Goal: Task Accomplishment & Management: Use online tool/utility

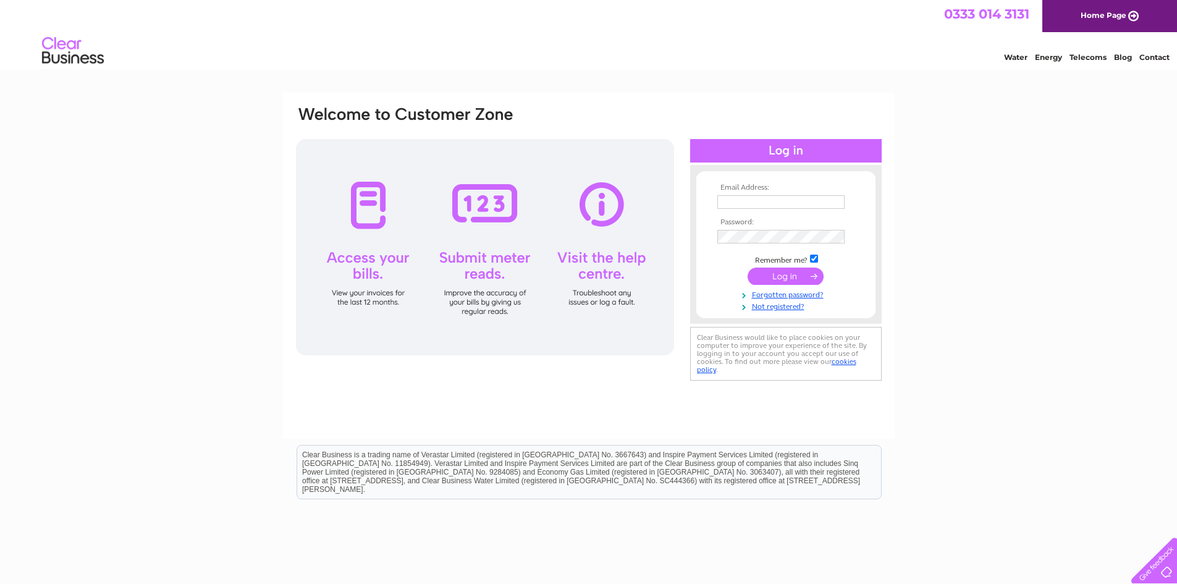
type input "girdletollbowlingclub@yahoo.co.uk"
click at [779, 280] on input "submit" at bounding box center [785, 275] width 76 height 17
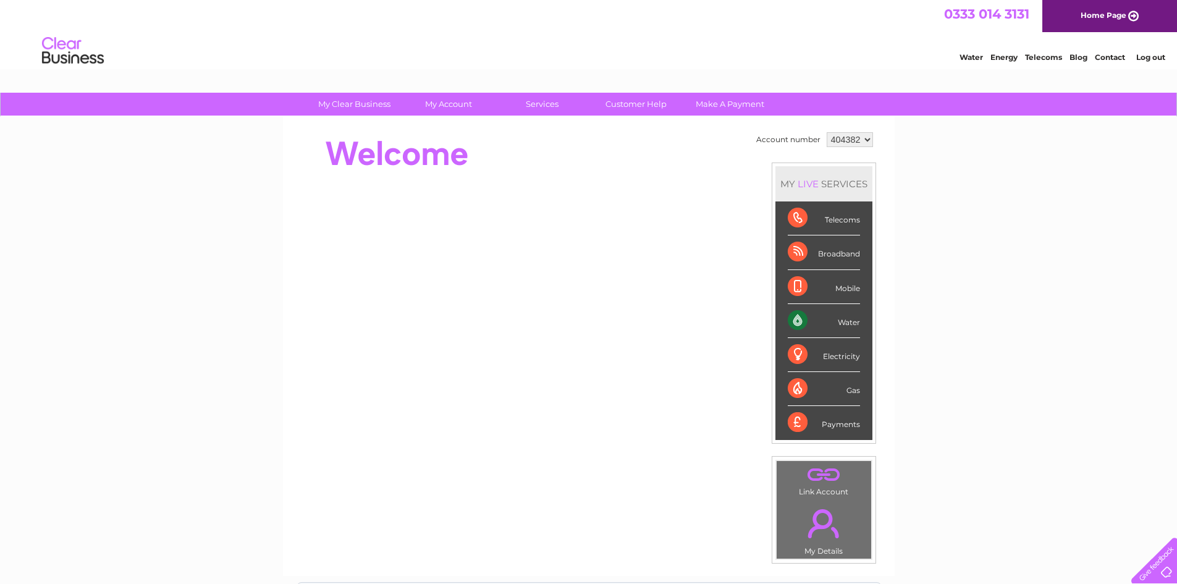
click at [794, 325] on div "Water" at bounding box center [823, 321] width 72 height 34
click at [970, 57] on link "Water" at bounding box center [970, 56] width 23 height 9
click at [794, 319] on div "Water" at bounding box center [823, 321] width 72 height 34
click at [844, 322] on div "Water" at bounding box center [823, 321] width 72 height 34
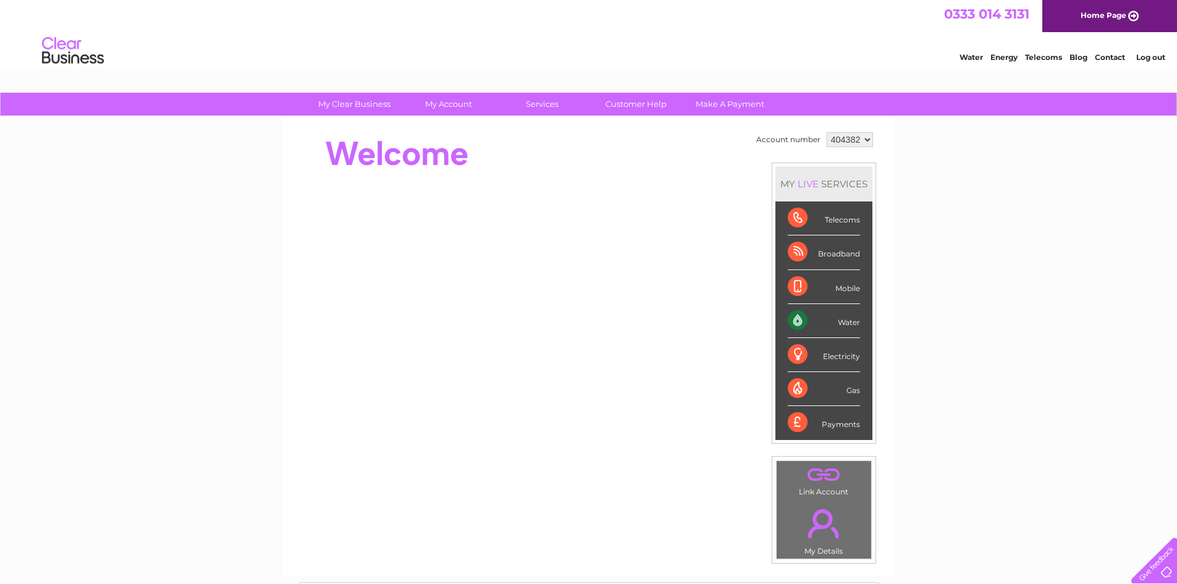
click at [795, 320] on div "Water" at bounding box center [823, 321] width 72 height 34
click at [865, 139] on select "404382" at bounding box center [849, 139] width 46 height 15
click at [863, 139] on select "404382" at bounding box center [849, 139] width 46 height 15
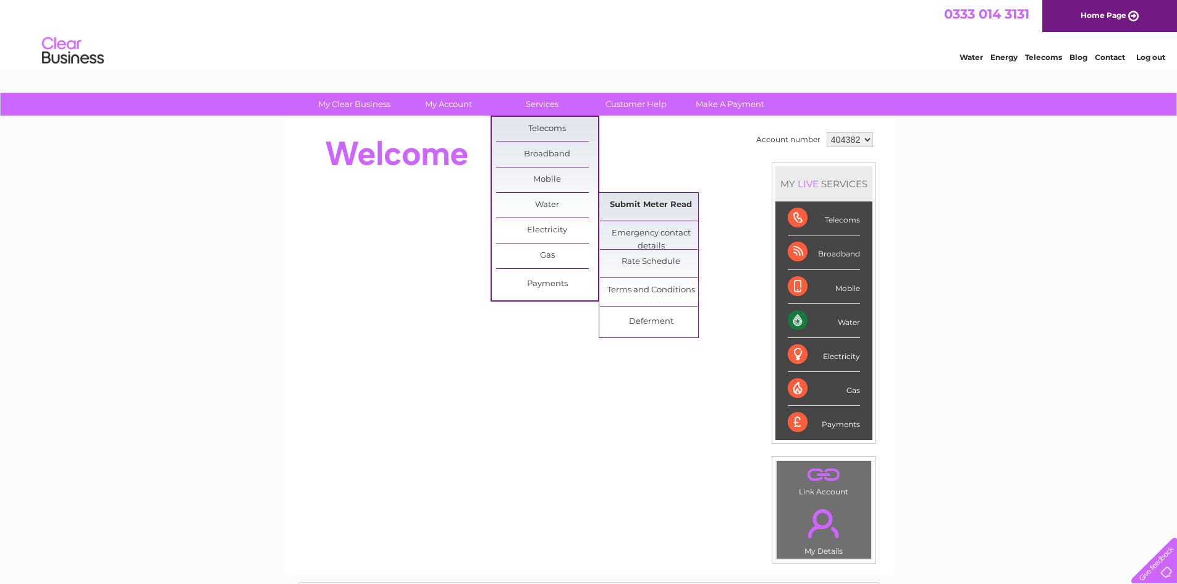
click at [635, 208] on link "Submit Meter Read" at bounding box center [651, 205] width 102 height 25
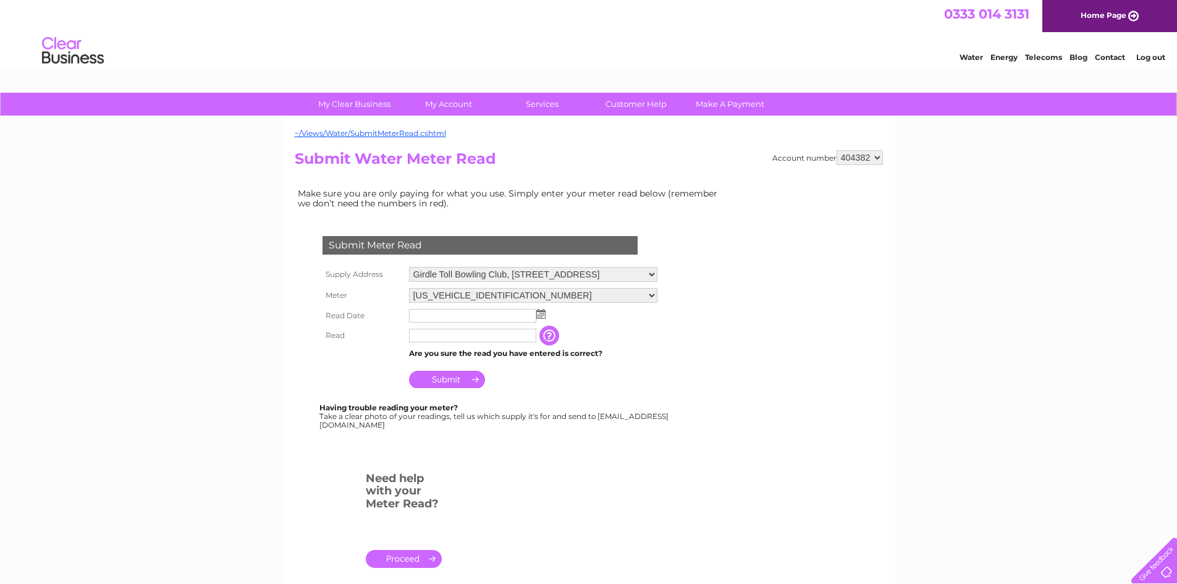
click at [559, 337] on input "button" at bounding box center [550, 335] width 22 height 20
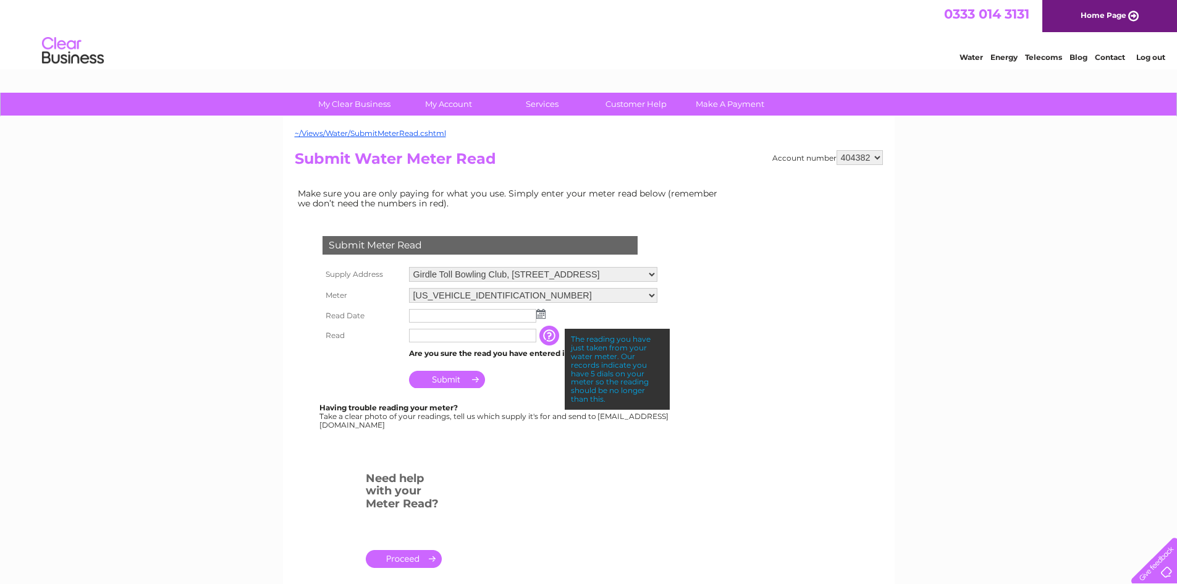
click at [523, 385] on td "Submit" at bounding box center [533, 376] width 254 height 30
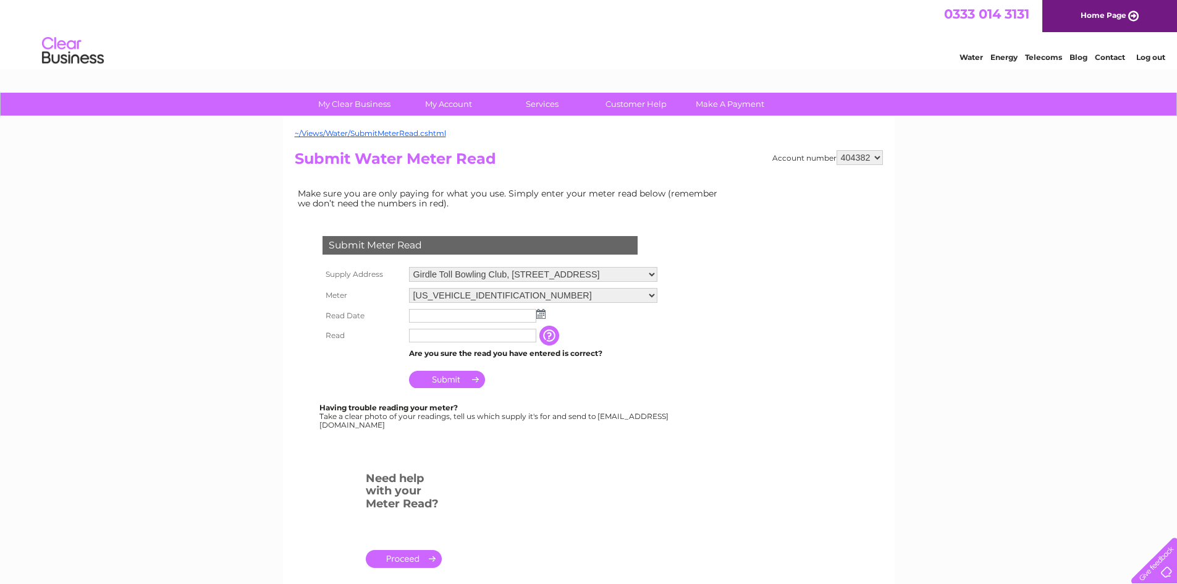
click at [539, 314] on img at bounding box center [540, 314] width 9 height 10
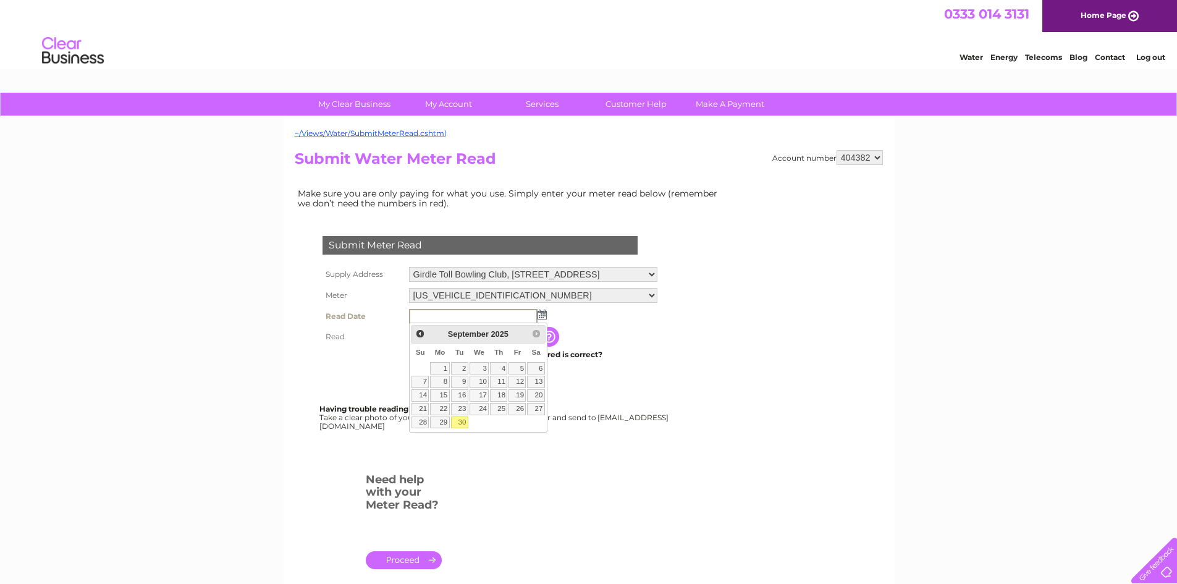
click at [458, 423] on link "30" at bounding box center [459, 422] width 17 height 12
type input "[DATE]"
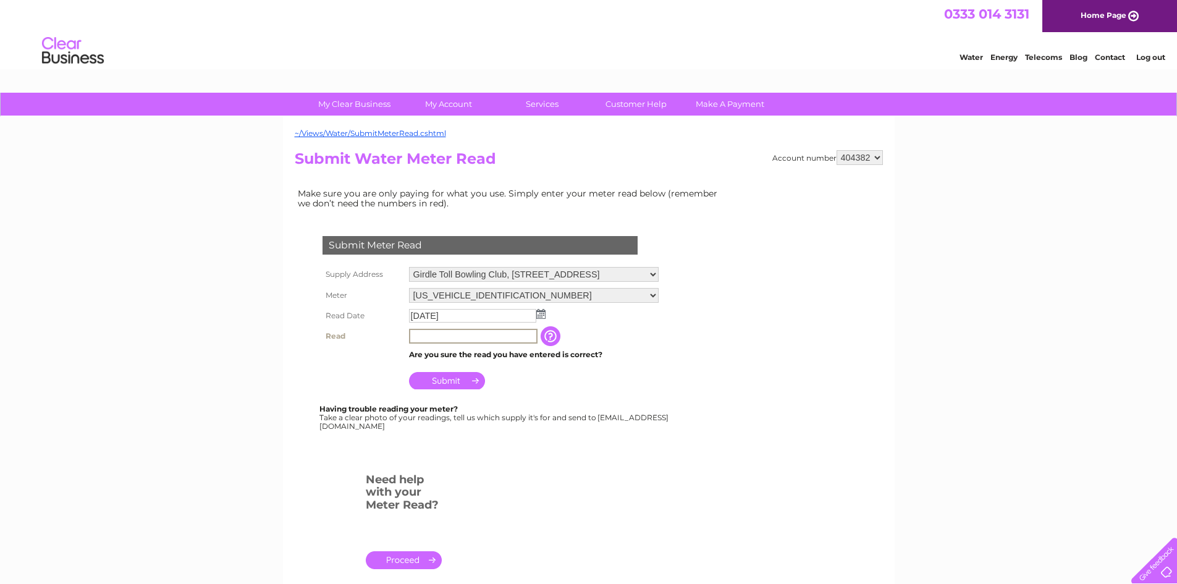
click at [430, 335] on input "text" at bounding box center [473, 336] width 128 height 15
click at [441, 338] on input "text" at bounding box center [473, 336] width 128 height 15
type input "00932"
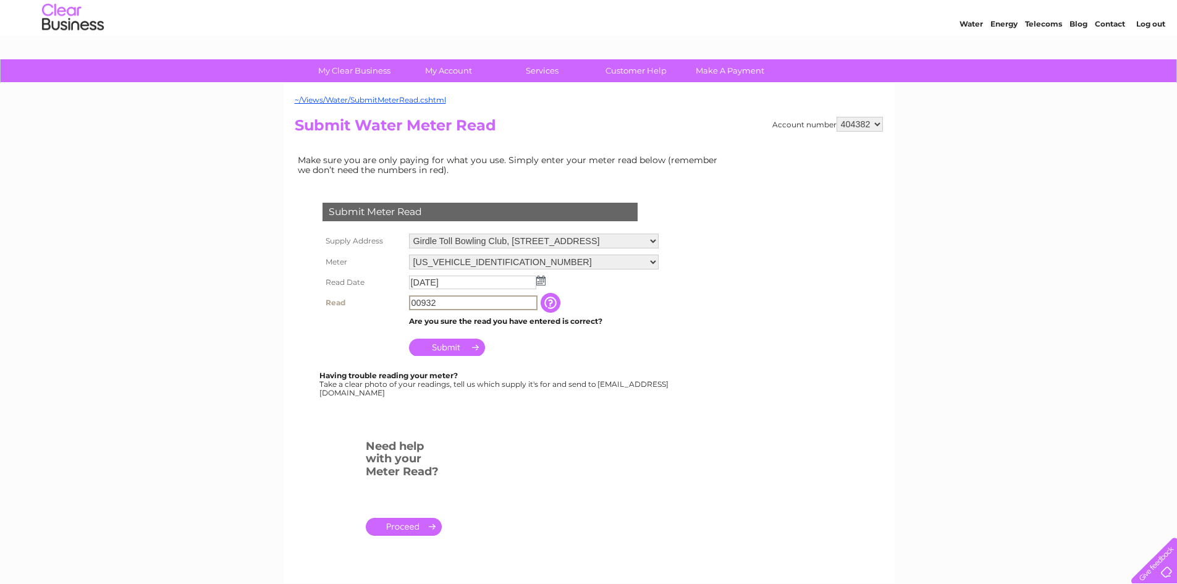
scroll to position [62, 0]
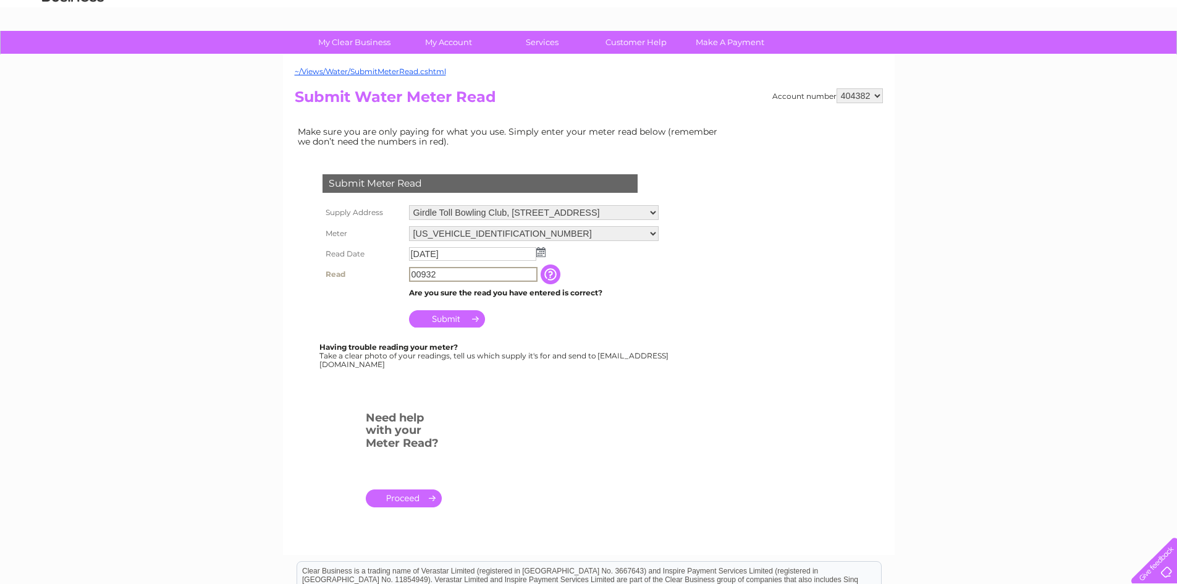
drag, startPoint x: 439, startPoint y: 274, endPoint x: 410, endPoint y: 275, distance: 29.1
click at [410, 275] on input "00932" at bounding box center [473, 274] width 128 height 15
click at [419, 500] on link "." at bounding box center [404, 497] width 76 height 18
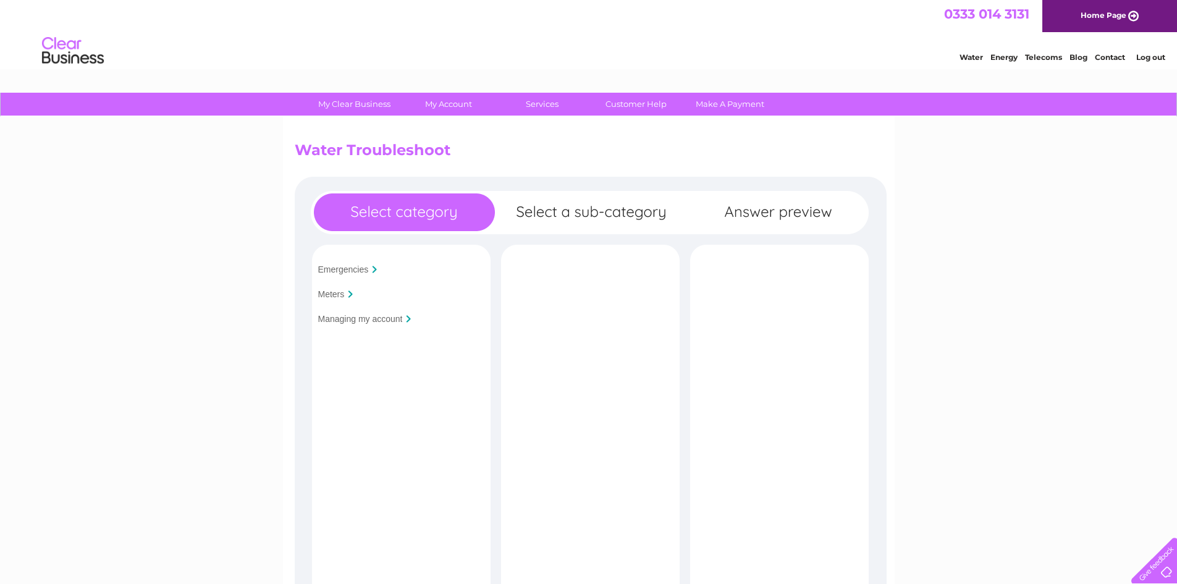
click at [334, 293] on input "Meters" at bounding box center [331, 294] width 27 height 10
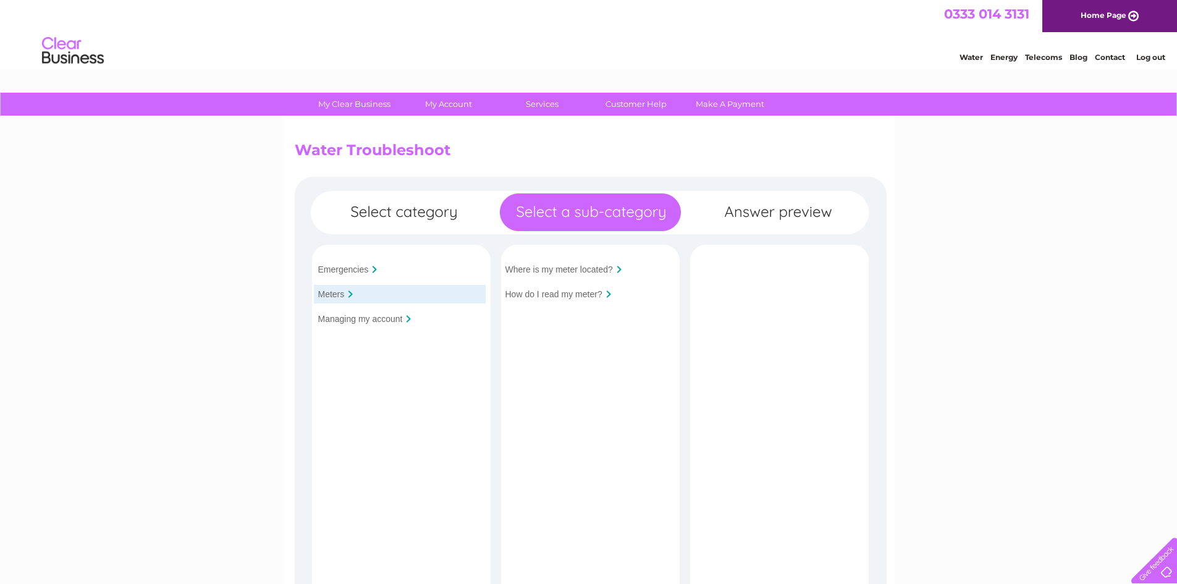
click at [544, 298] on input "How do I read my meter?" at bounding box center [553, 294] width 97 height 10
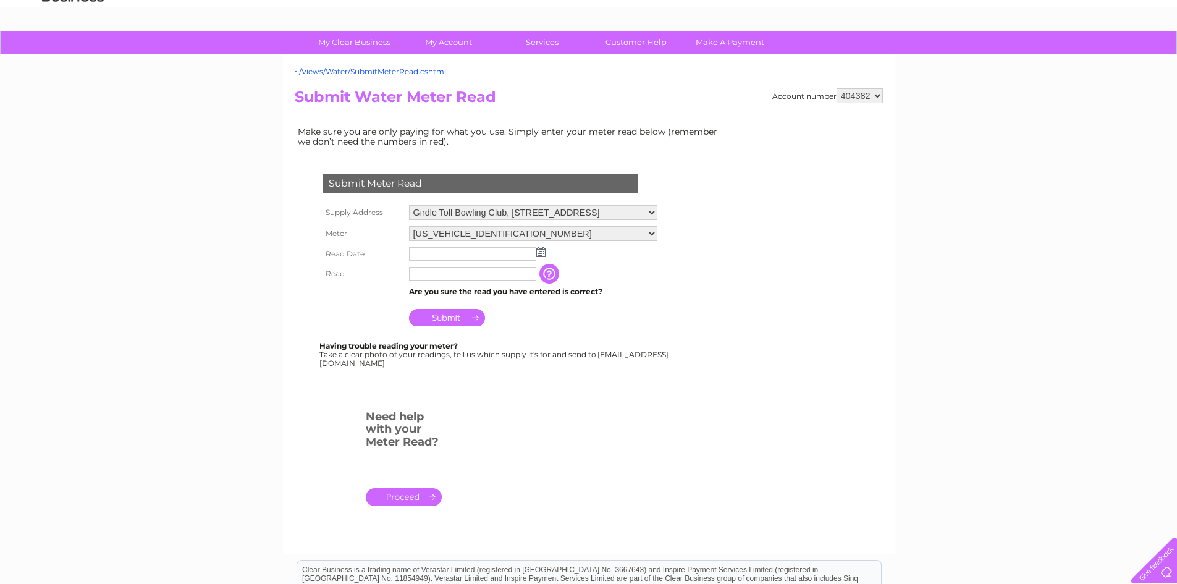
click at [541, 252] on img at bounding box center [540, 252] width 9 height 10
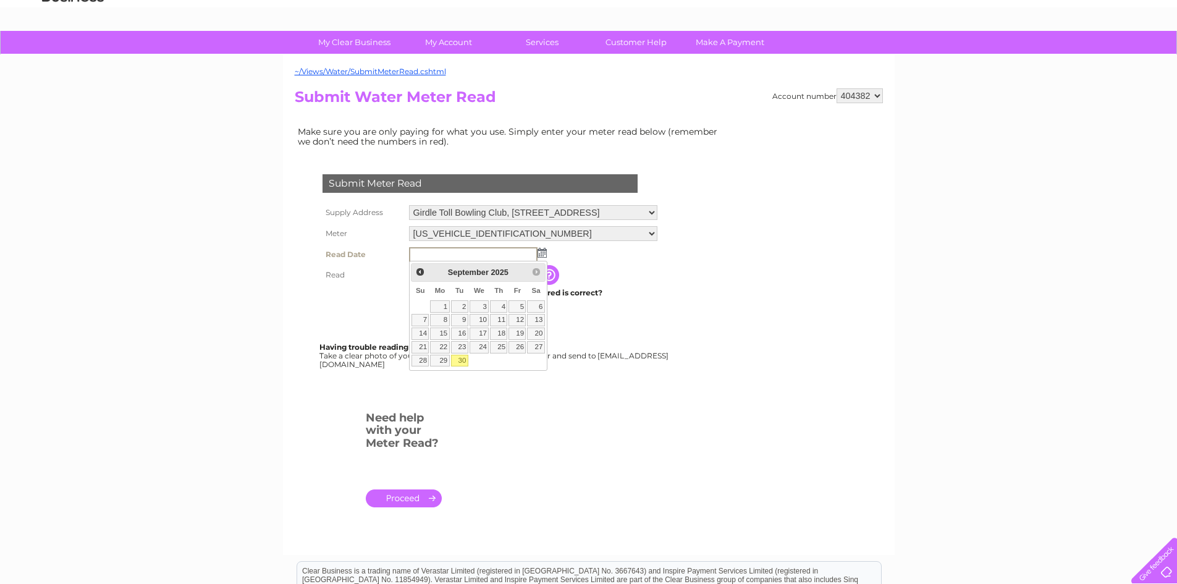
click at [461, 359] on link "30" at bounding box center [459, 361] width 17 height 12
type input "[DATE]"
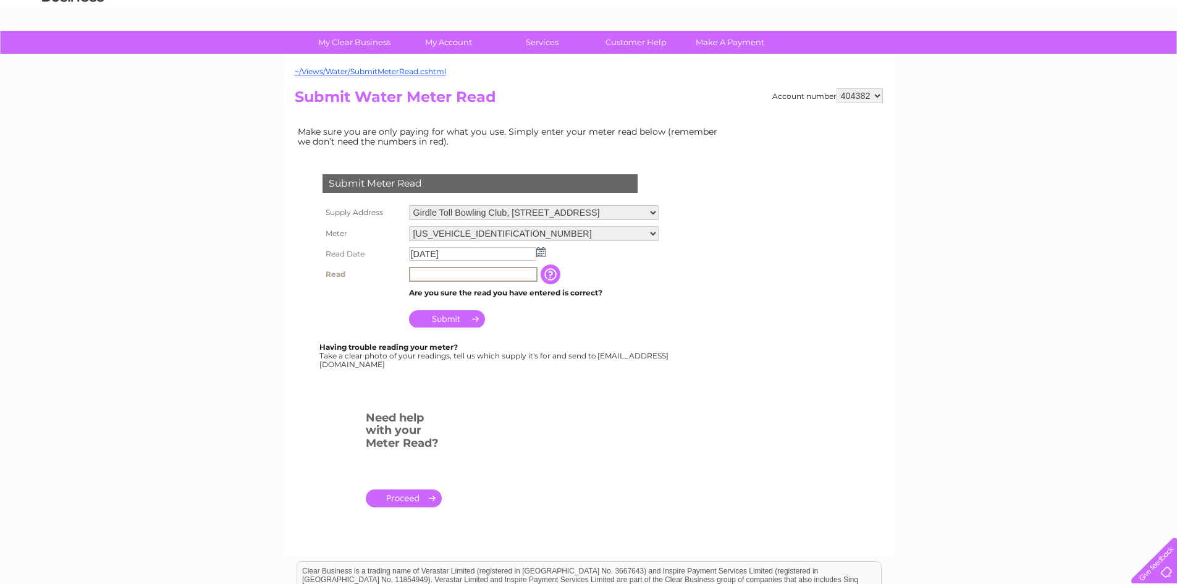
click at [435, 274] on input "text" at bounding box center [473, 274] width 128 height 15
paste input "00932"
type input "00932"
click at [451, 321] on input "Submit" at bounding box center [447, 317] width 76 height 17
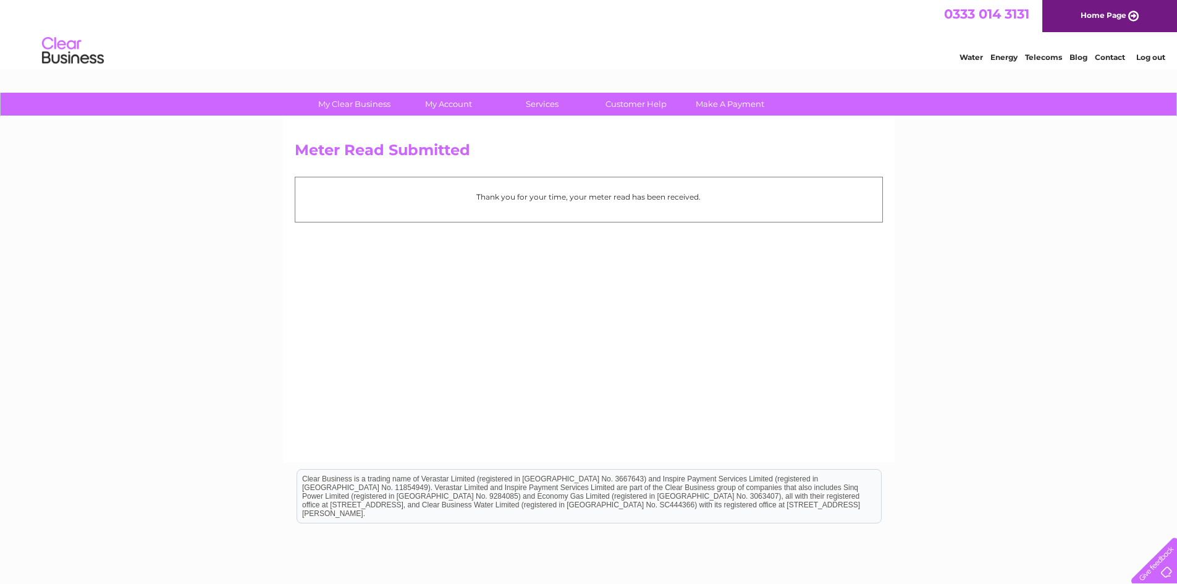
click at [1151, 57] on link "Log out" at bounding box center [1150, 56] width 29 height 9
